Goal: Transaction & Acquisition: Purchase product/service

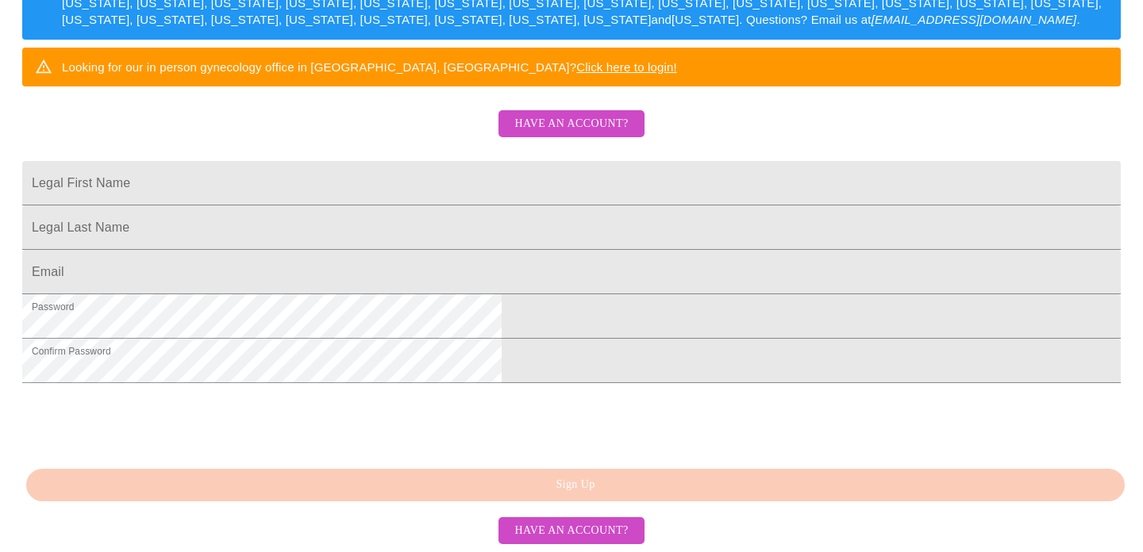
click at [593, 128] on span "Have an account?" at bounding box center [570, 124] width 113 height 20
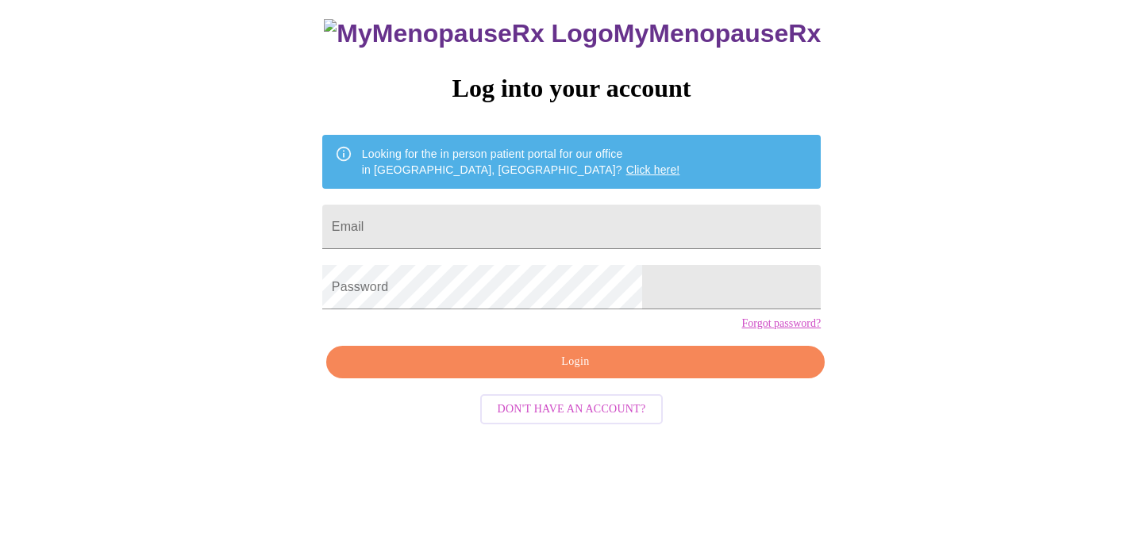
scroll to position [32, 0]
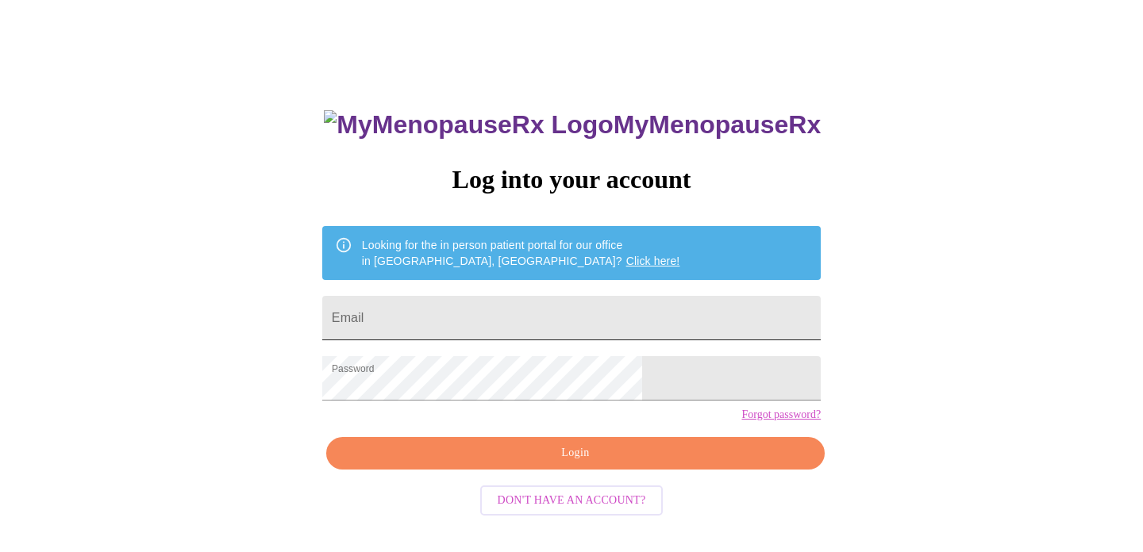
click at [485, 300] on input "Email" at bounding box center [571, 318] width 498 height 44
type input "[EMAIL_ADDRESS][DOMAIN_NAME]"
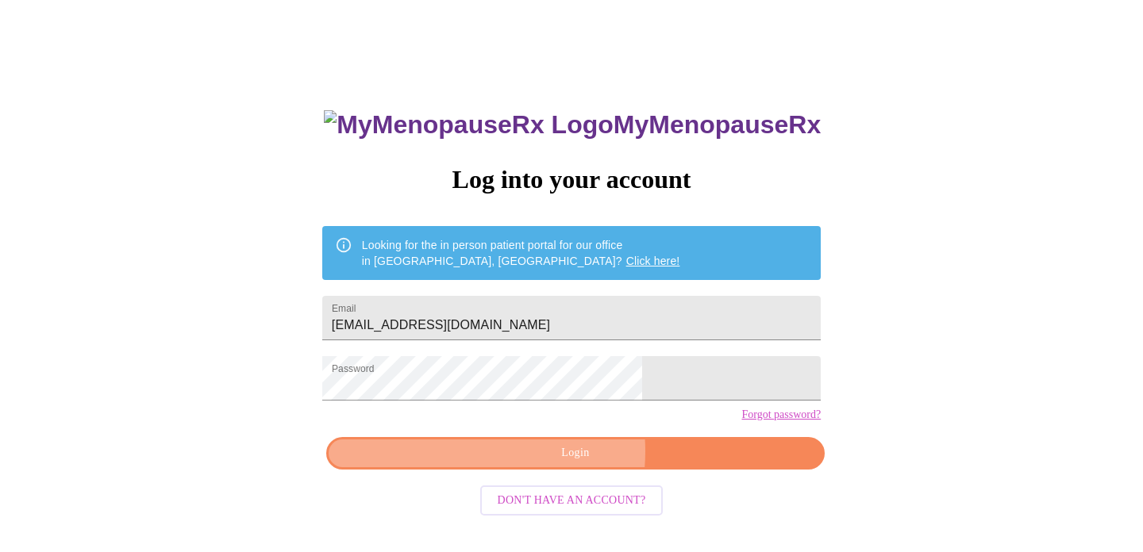
click at [544, 463] on span "Login" at bounding box center [575, 454] width 462 height 20
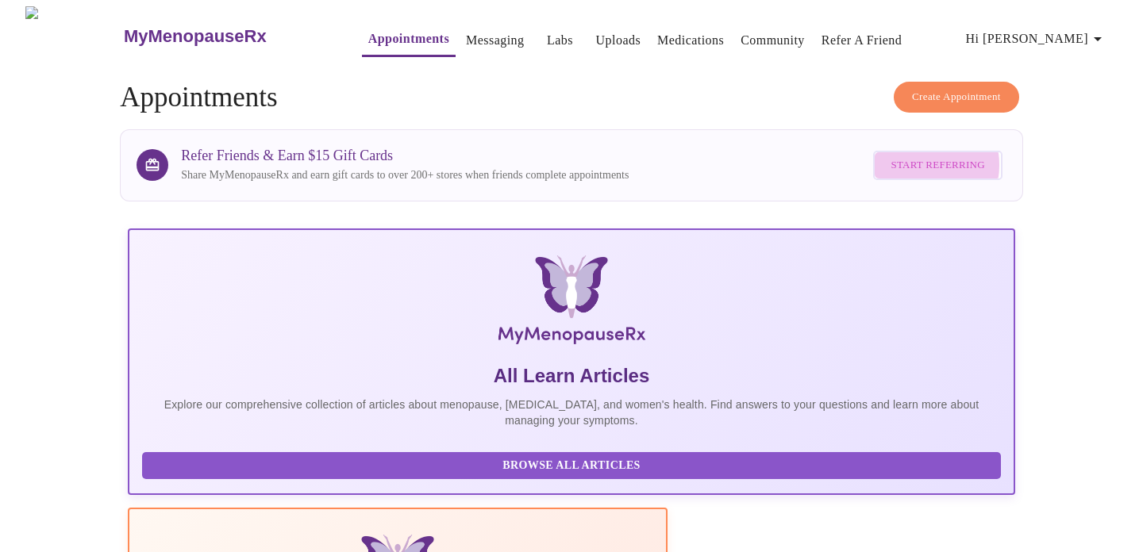
click at [912, 160] on span "Start Referring" at bounding box center [937, 165] width 94 height 18
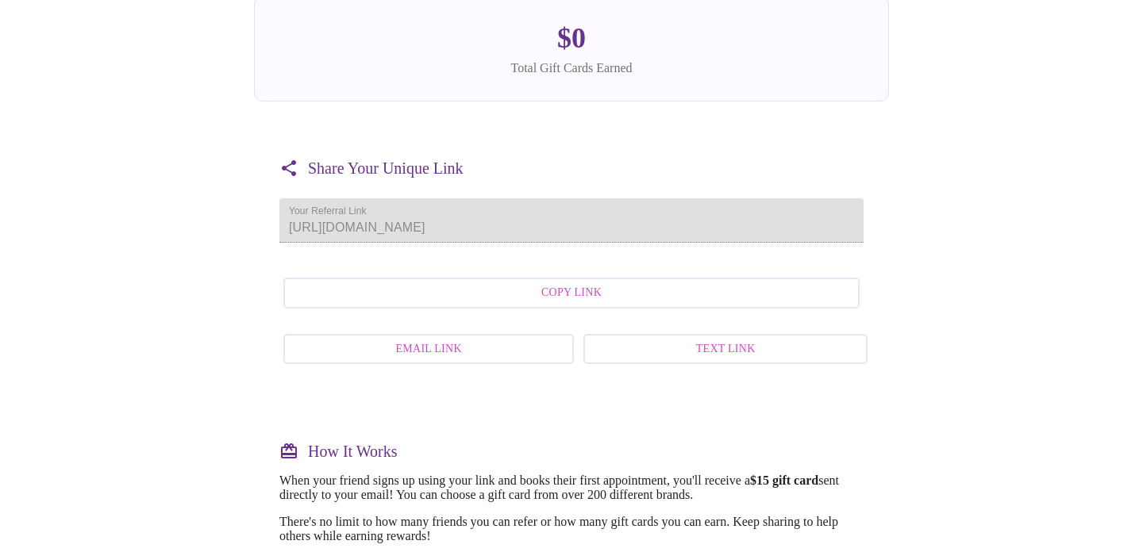
scroll to position [214, 0]
click at [569, 303] on span "Copy Link" at bounding box center [571, 293] width 541 height 20
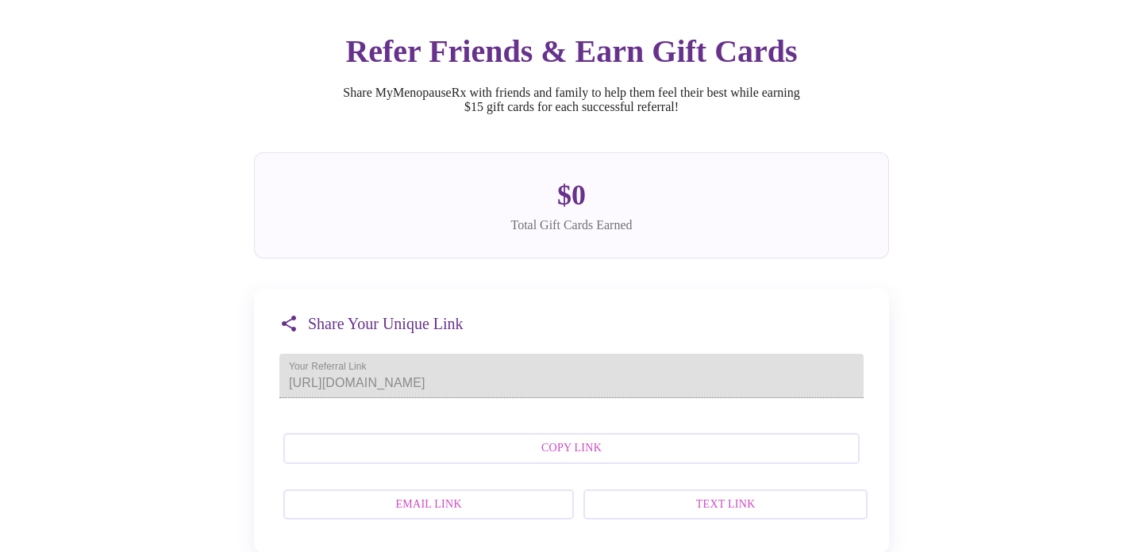
scroll to position [0, 0]
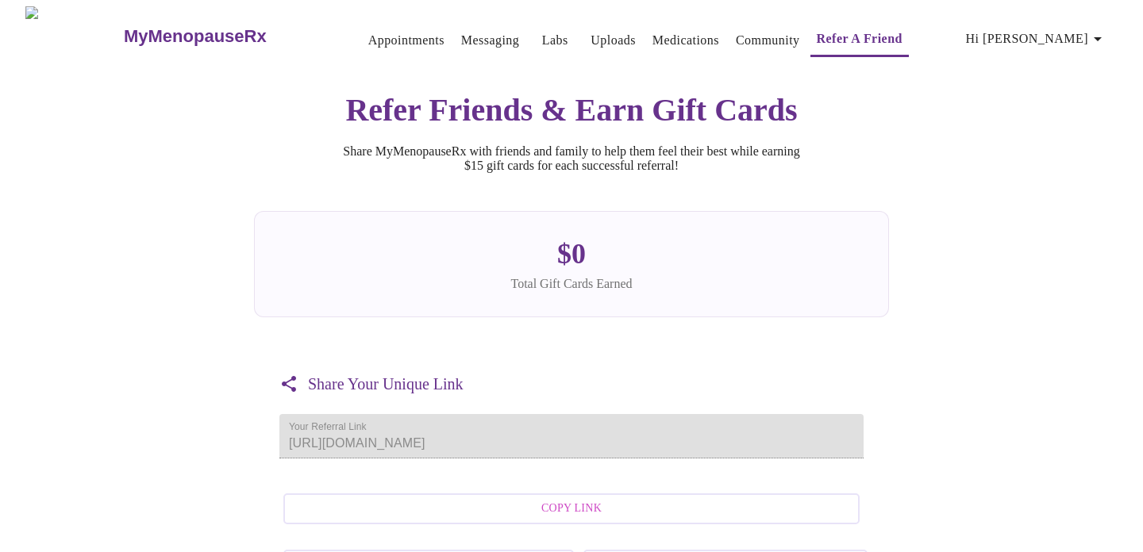
click at [542, 36] on link "Labs" at bounding box center [555, 40] width 26 height 22
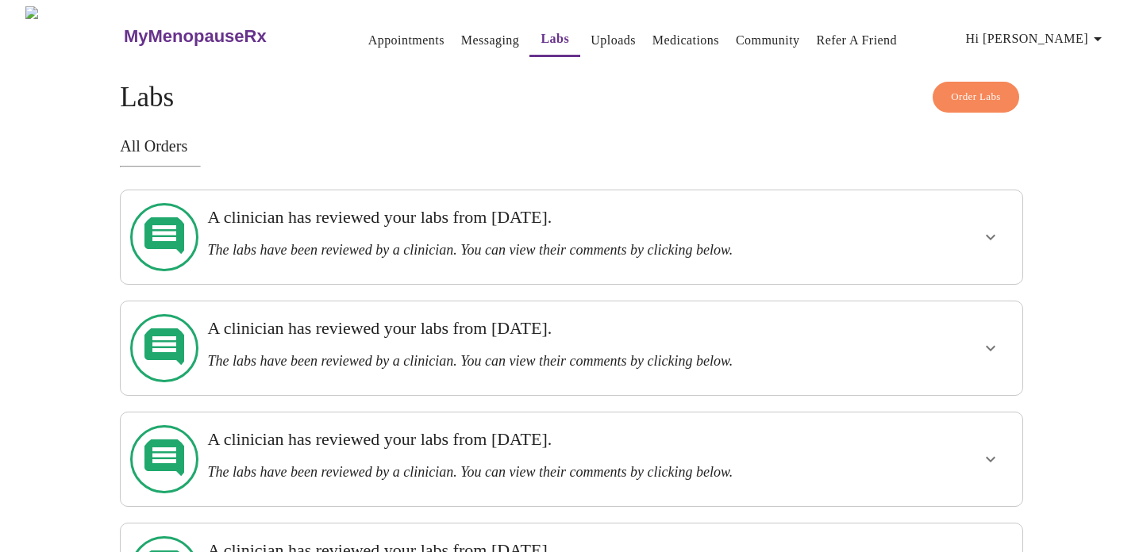
click at [959, 90] on span "Order Labs" at bounding box center [976, 97] width 50 height 18
